Goal: Transaction & Acquisition: Purchase product/service

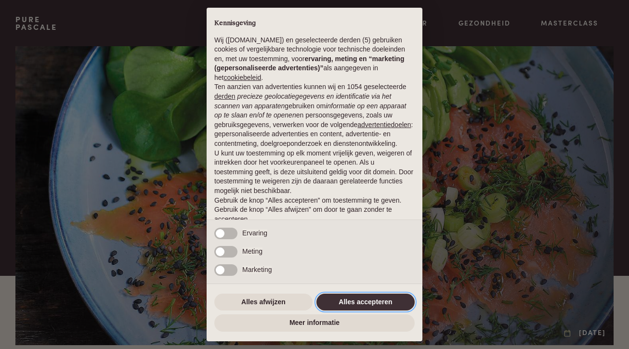
click at [344, 302] on button "Alles accepteren" at bounding box center [365, 302] width 98 height 17
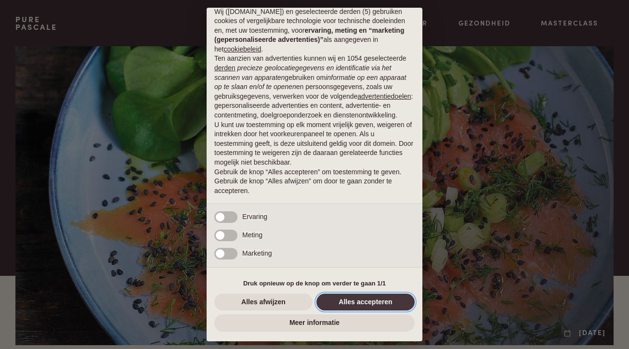
click at [346, 300] on button "Alles accepteren" at bounding box center [365, 302] width 98 height 17
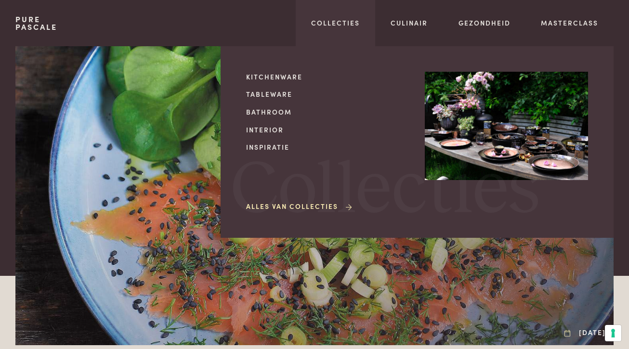
click at [282, 206] on link "Alles van Collecties" at bounding box center [299, 206] width 107 height 10
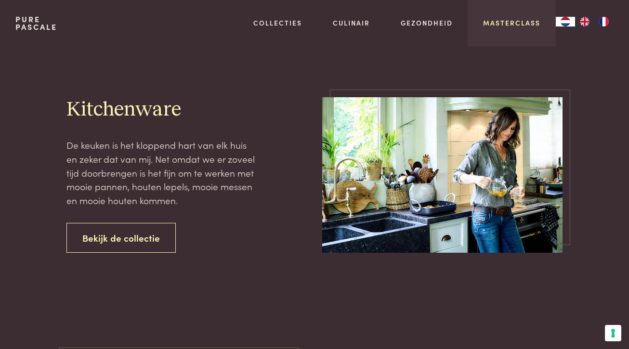
click at [508, 24] on link "Masterclass" at bounding box center [511, 23] width 57 height 10
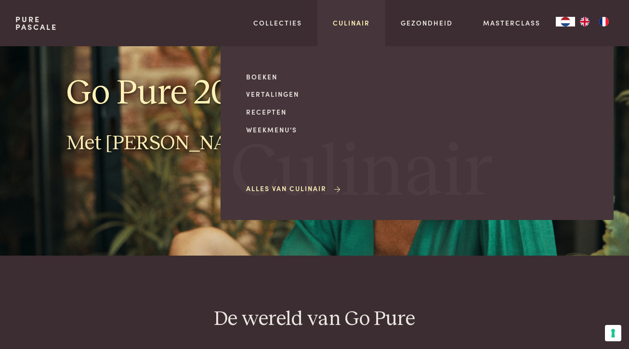
click at [352, 22] on link "Culinair" at bounding box center [351, 23] width 37 height 10
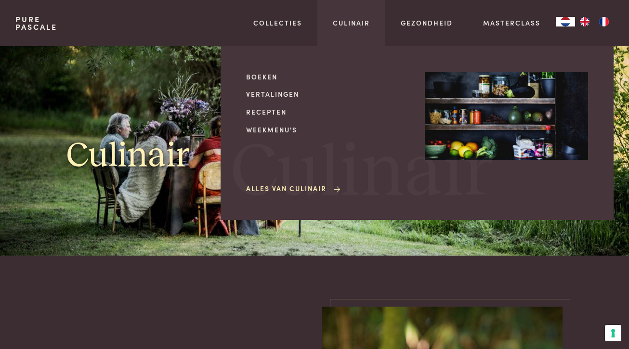
click at [300, 189] on link "Alles van Culinair" at bounding box center [294, 188] width 96 height 10
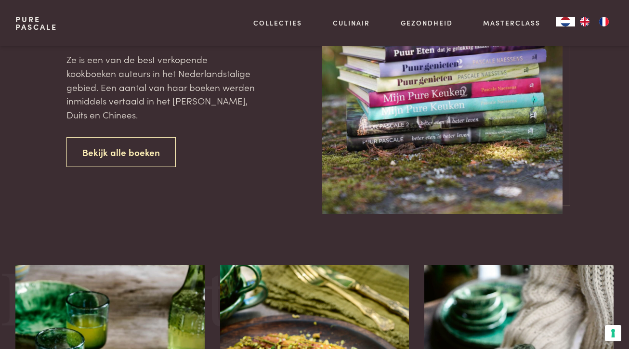
scroll to position [452, 0]
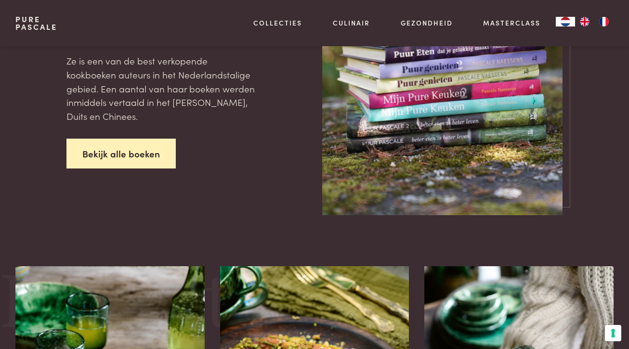
click at [146, 147] on link "Bekijk alle boeken" at bounding box center [120, 154] width 109 height 30
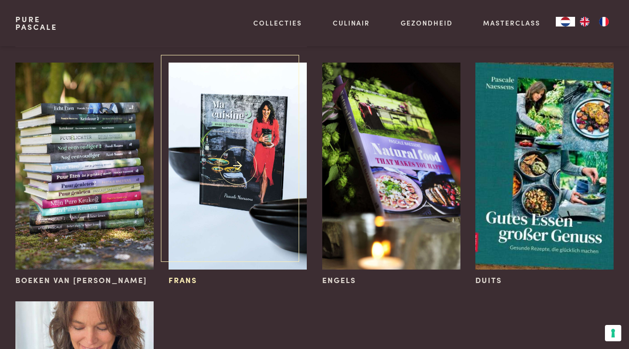
scroll to position [113, 0]
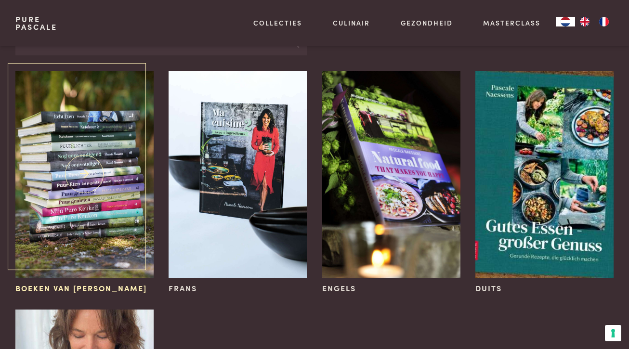
click at [81, 156] on img at bounding box center [84, 174] width 138 height 207
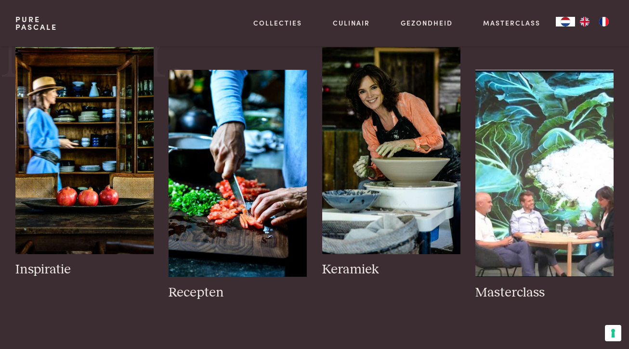
scroll to position [424, 0]
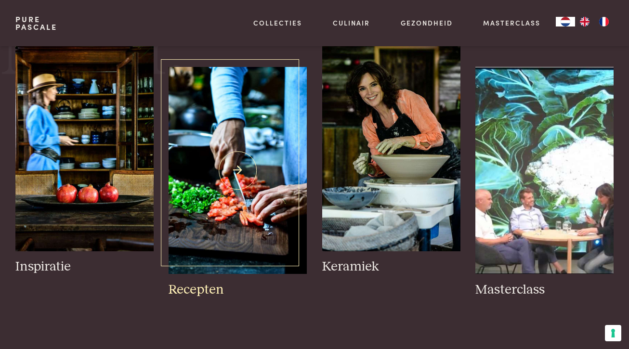
click at [211, 200] on img at bounding box center [238, 170] width 138 height 207
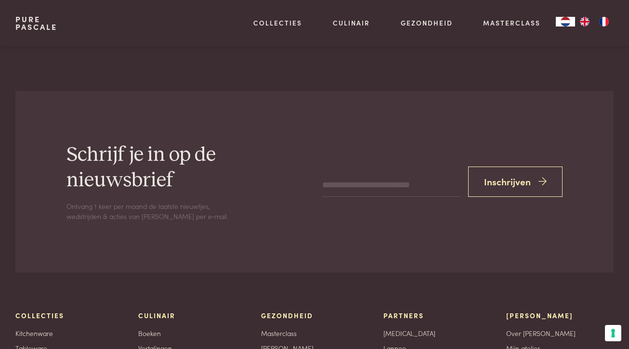
scroll to position [1469, 0]
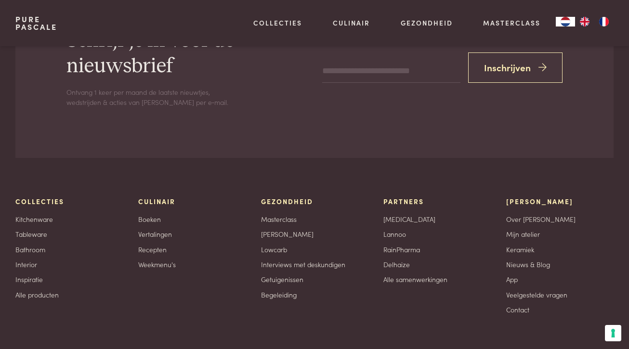
scroll to position [4055, 0]
